Goal: Navigation & Orientation: Find specific page/section

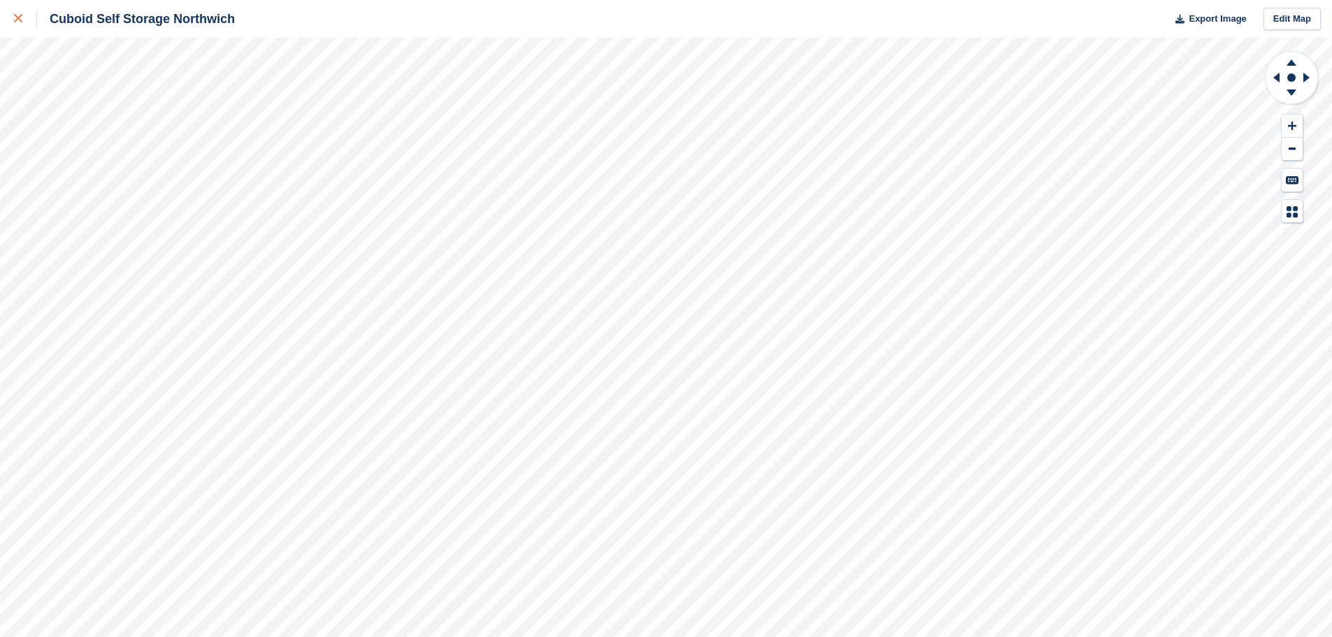
click at [23, 10] on div at bounding box center [25, 18] width 23 height 17
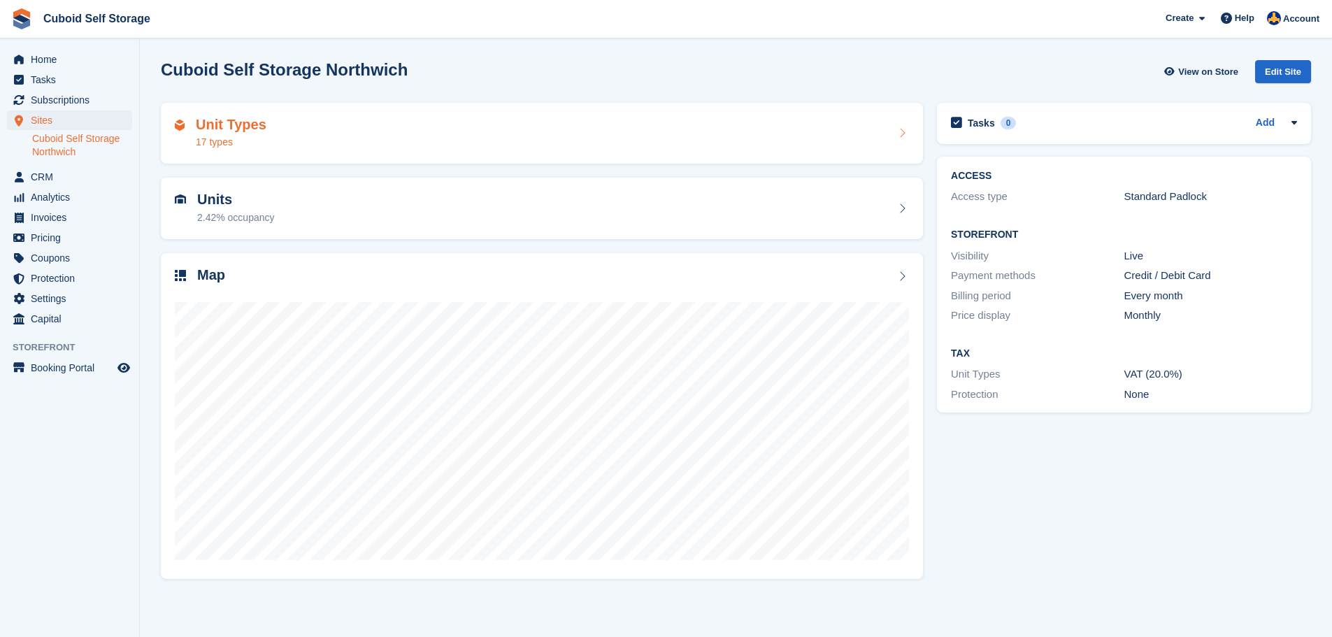
click at [211, 142] on div "17 types" at bounding box center [231, 142] width 71 height 15
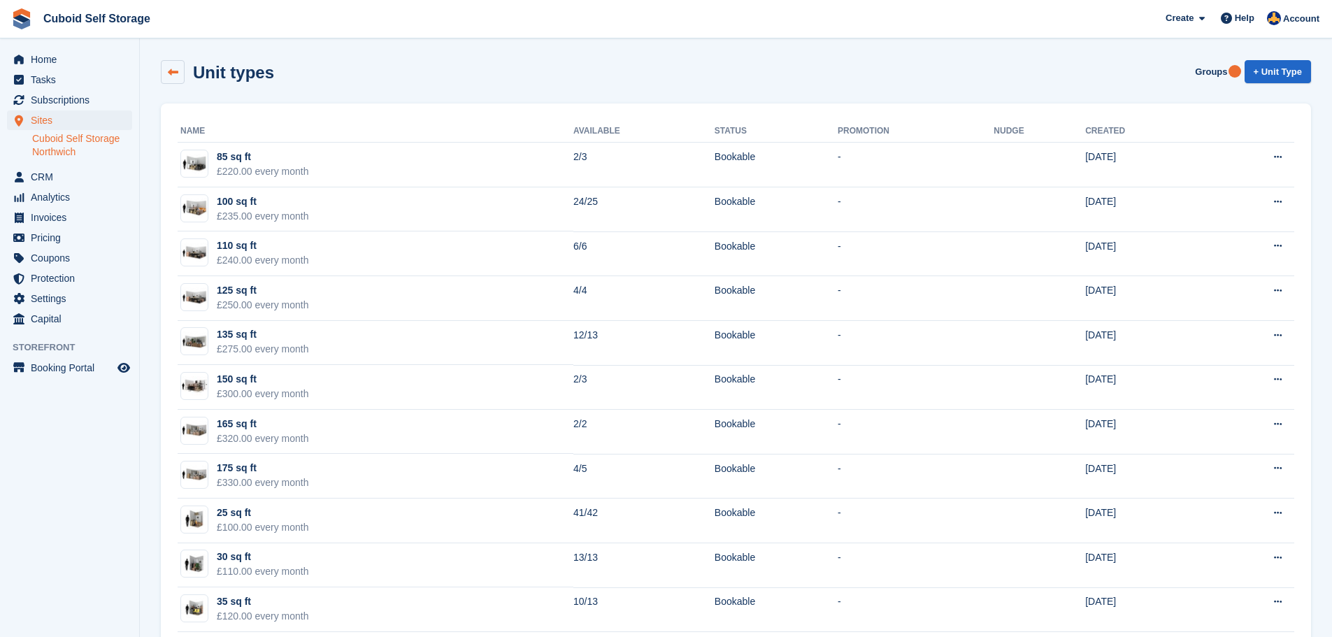
click at [172, 73] on icon at bounding box center [173, 72] width 10 height 10
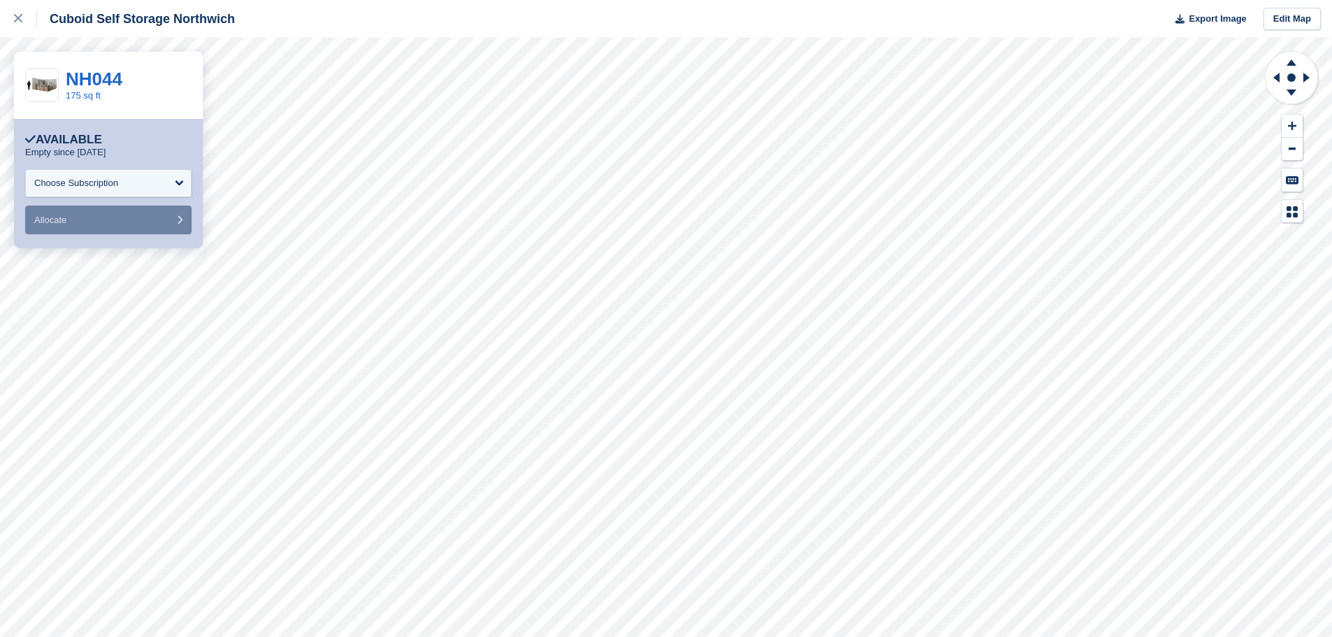
click at [185, 228] on div "**********" at bounding box center [666, 318] width 1332 height 637
